Goal: Transaction & Acquisition: Book appointment/travel/reservation

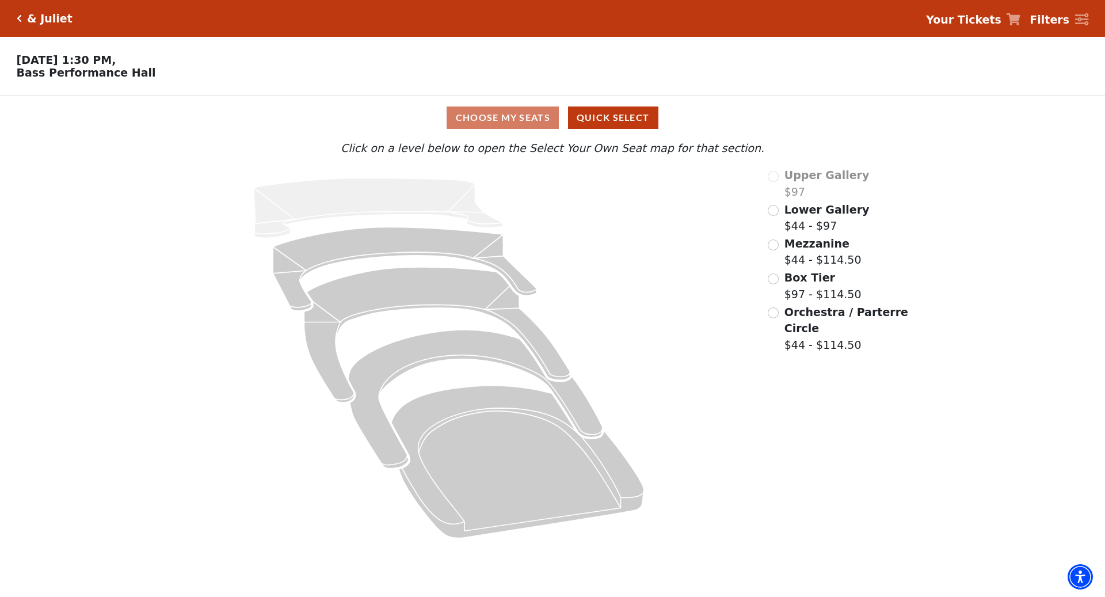
click at [19, 20] on icon "Click here to go back to filters" at bounding box center [19, 18] width 5 height 8
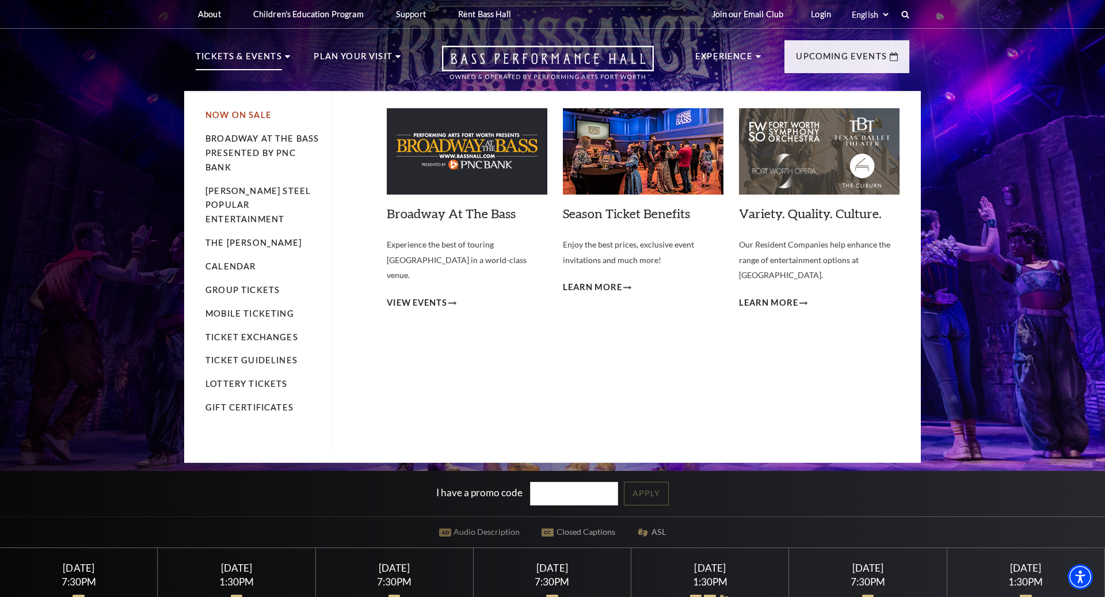
click at [255, 115] on link "Now On Sale" at bounding box center [239, 115] width 66 height 10
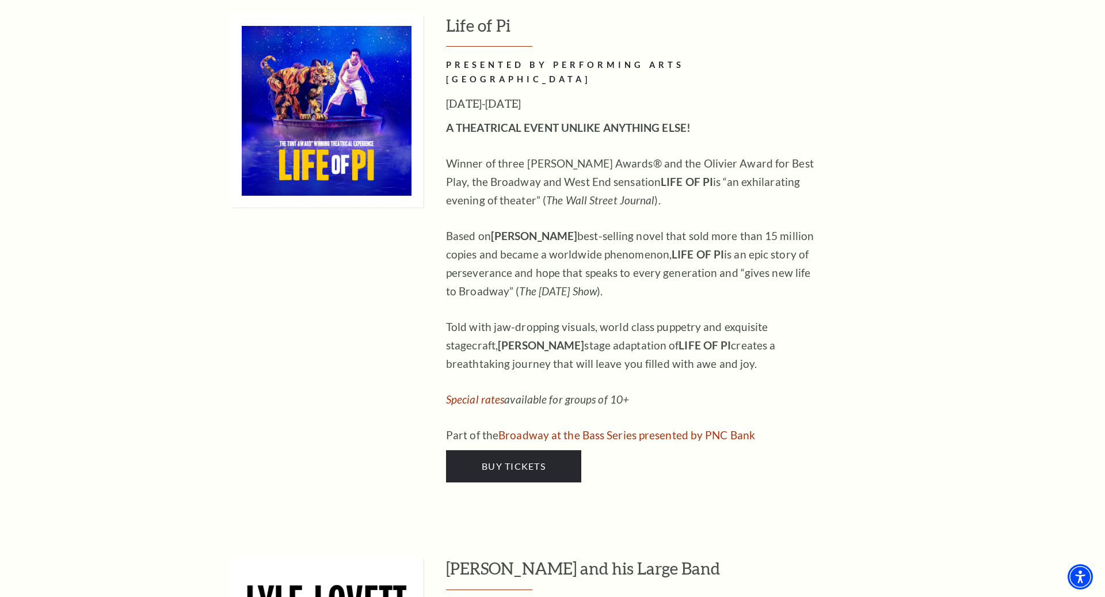
scroll to position [1173, 0]
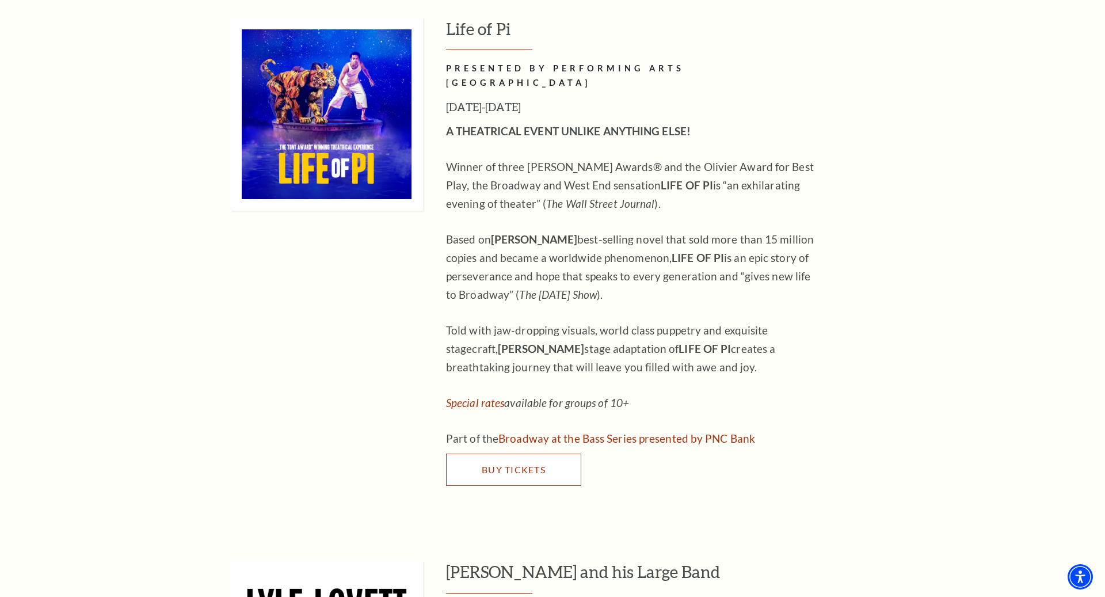
click at [513, 464] on span "Buy Tickets" at bounding box center [514, 469] width 64 height 11
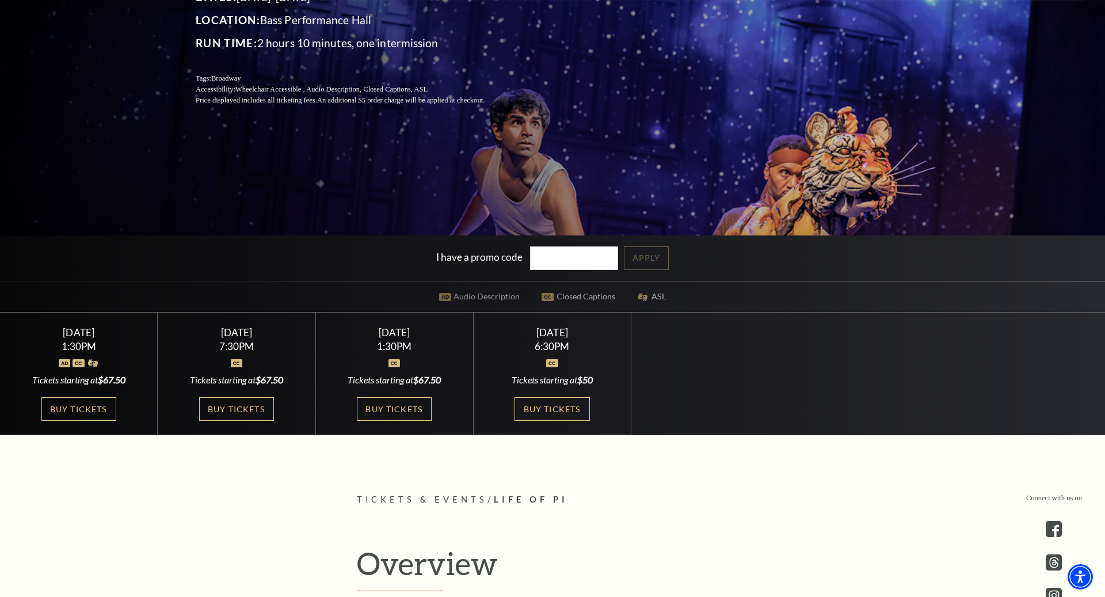
scroll to position [235, 0]
click at [390, 407] on link "Buy Tickets" at bounding box center [394, 410] width 75 height 24
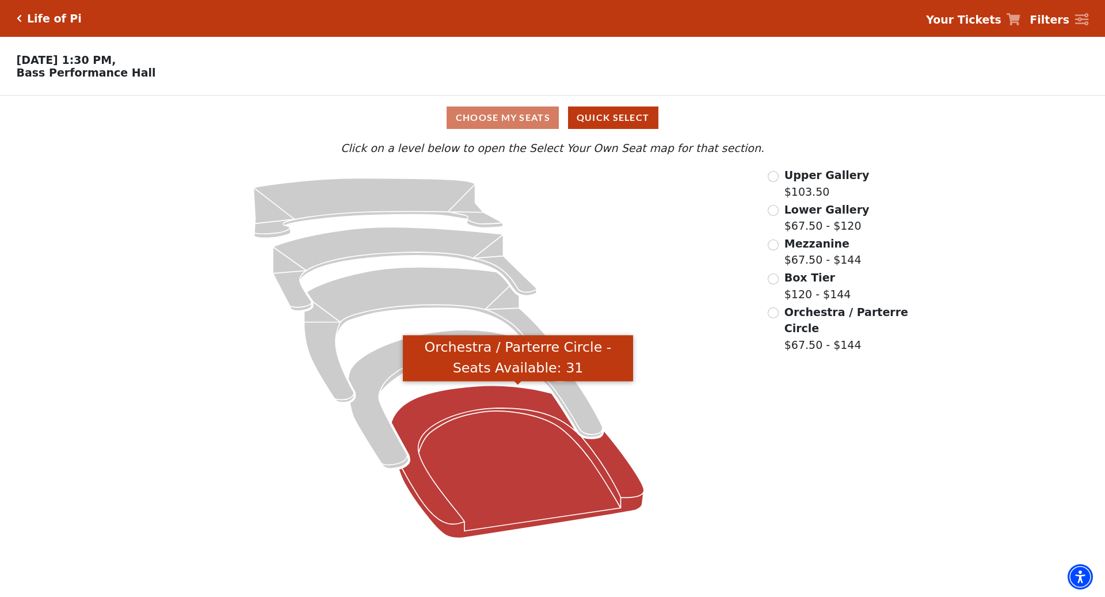
click at [523, 436] on icon "Orchestra / Parterre Circle - Seats Available: 31" at bounding box center [517, 462] width 253 height 153
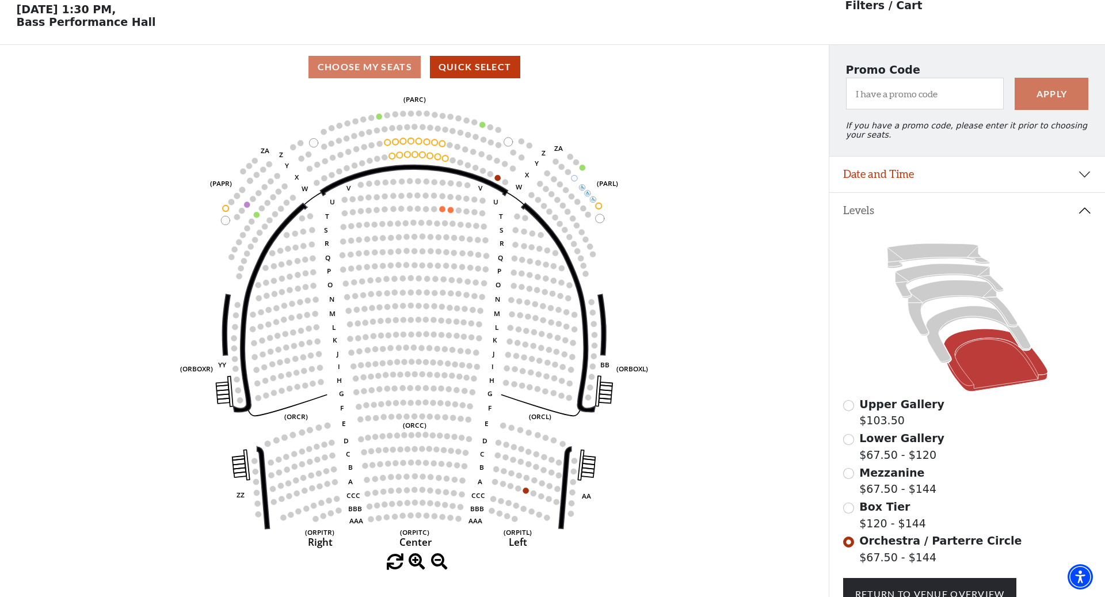
scroll to position [53, 0]
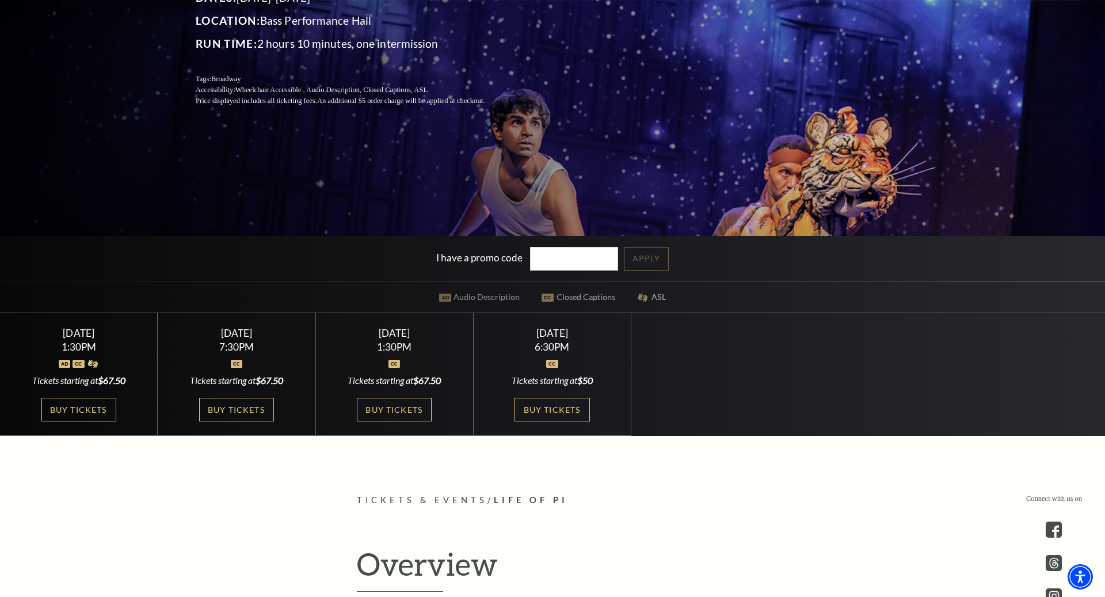
scroll to position [258, 0]
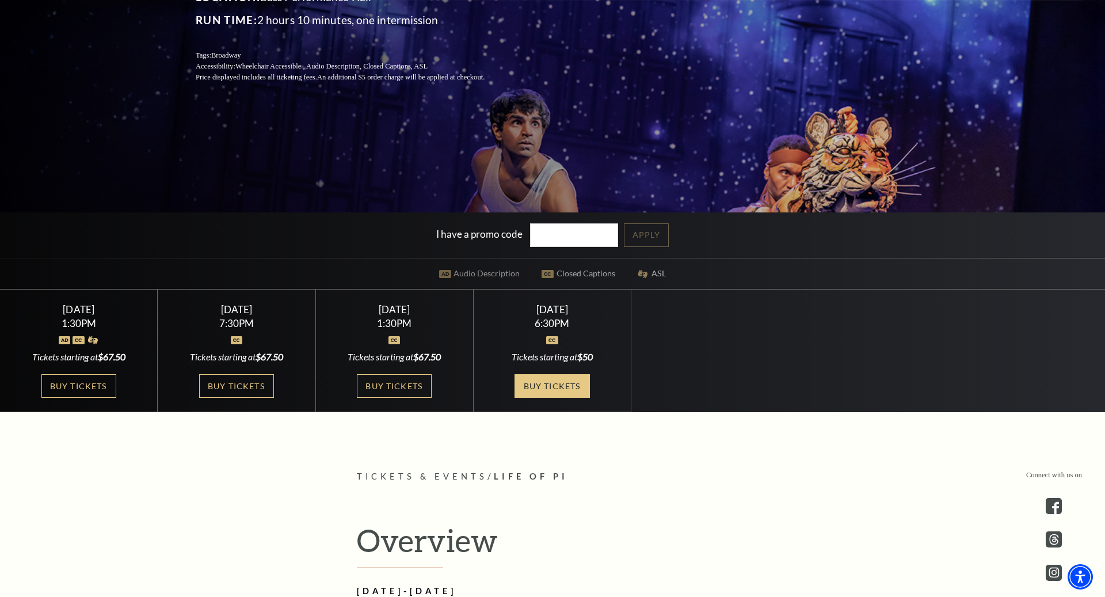
click at [535, 384] on link "Buy Tickets" at bounding box center [552, 386] width 75 height 24
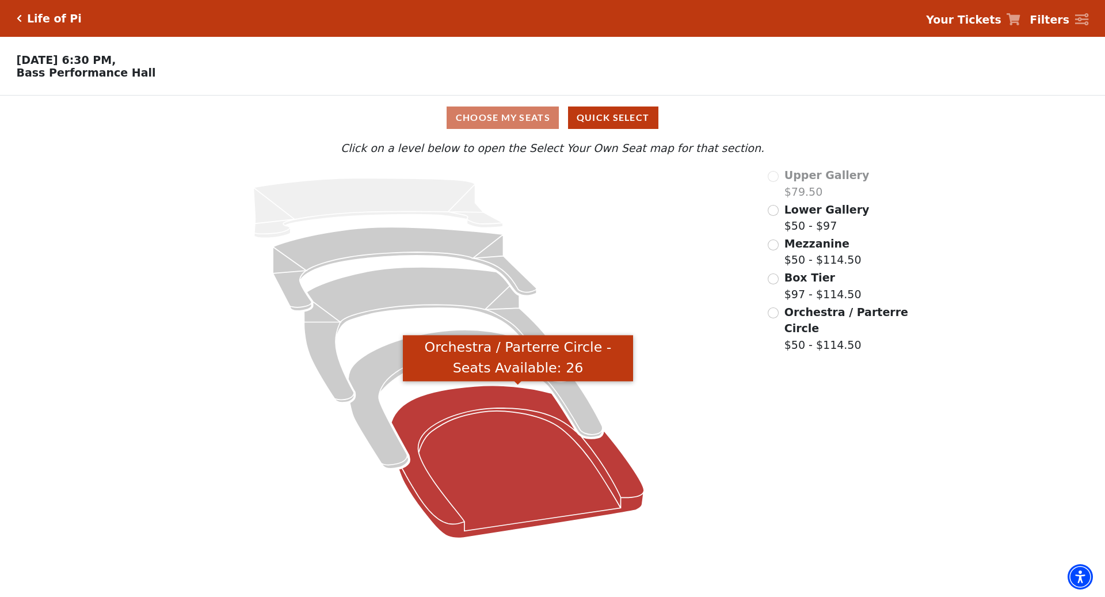
click at [510, 447] on icon "Orchestra / Parterre Circle - Seats Available: 26" at bounding box center [517, 462] width 253 height 153
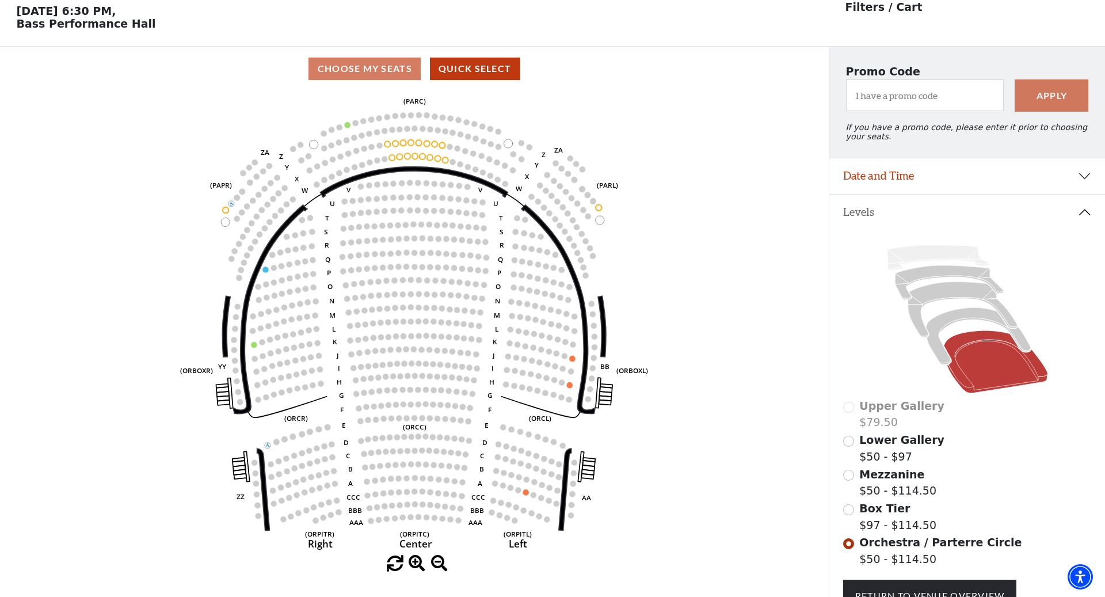
scroll to position [53, 0]
